Goal: Transaction & Acquisition: Purchase product/service

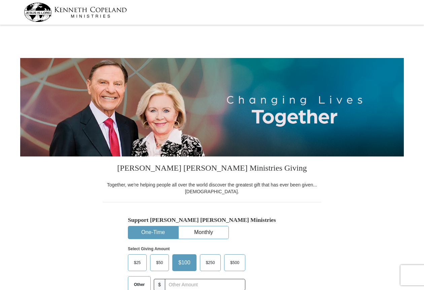
select select "CA"
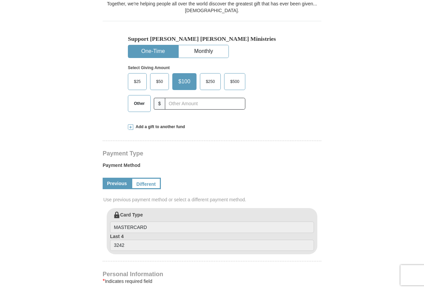
scroll to position [185, 0]
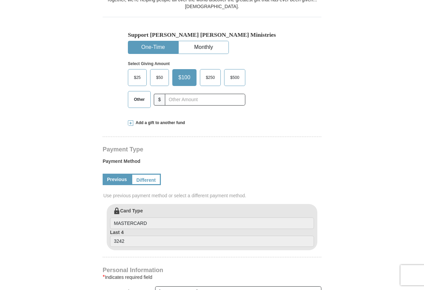
click at [143, 101] on span "Other" at bounding box center [140, 99] width 18 height 10
click at [0, 0] on input "Other" at bounding box center [0, 0] width 0 height 0
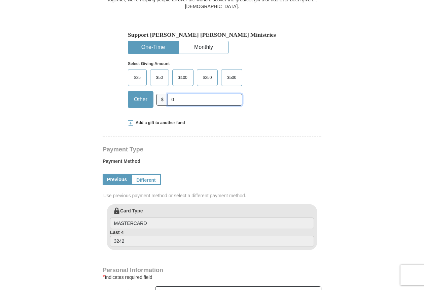
type input "0"
click at [152, 122] on span "Add a gift to another fund" at bounding box center [159, 123] width 52 height 6
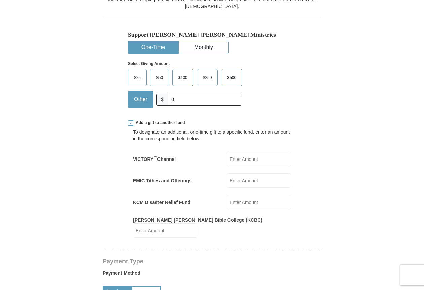
scroll to position [182, 0]
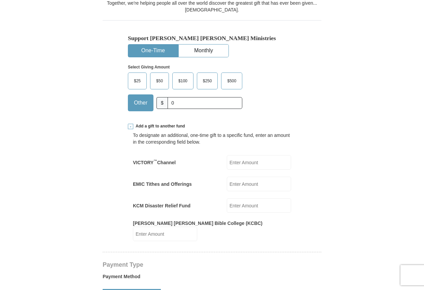
click at [239, 183] on input "EMIC Tithes and Offerings" at bounding box center [259, 184] width 64 height 14
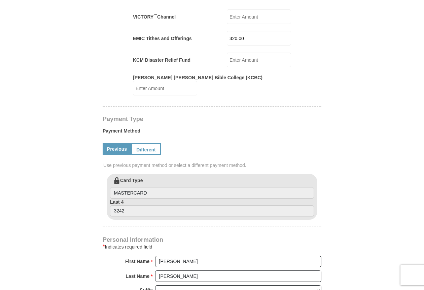
scroll to position [320, 0]
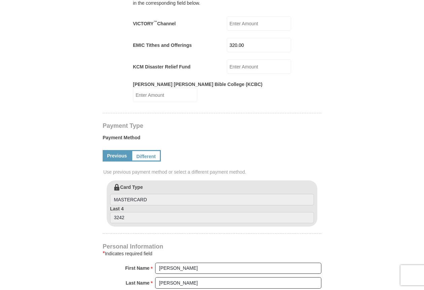
click at [242, 46] on input "320.00" at bounding box center [259, 45] width 64 height 14
type input "360.00"
click at [323, 96] on form "Kenneth Copeland Ministries Giving Together, we're helping people all over the …" at bounding box center [212, 131] width 384 height 848
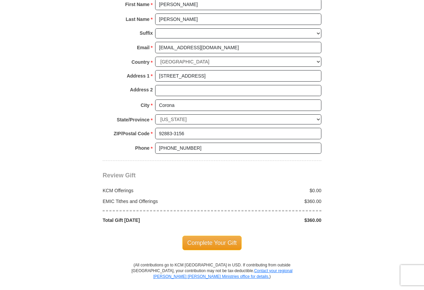
scroll to position [584, 0]
click at [237, 235] on span "Complete Your Gift" at bounding box center [213, 242] width 60 height 14
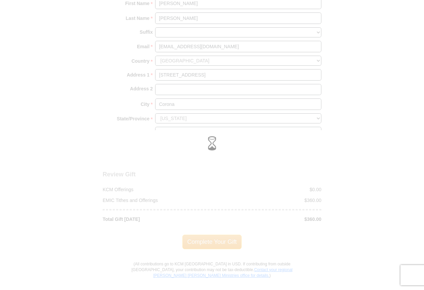
scroll to position [585, 0]
